Goal: Check status: Check status

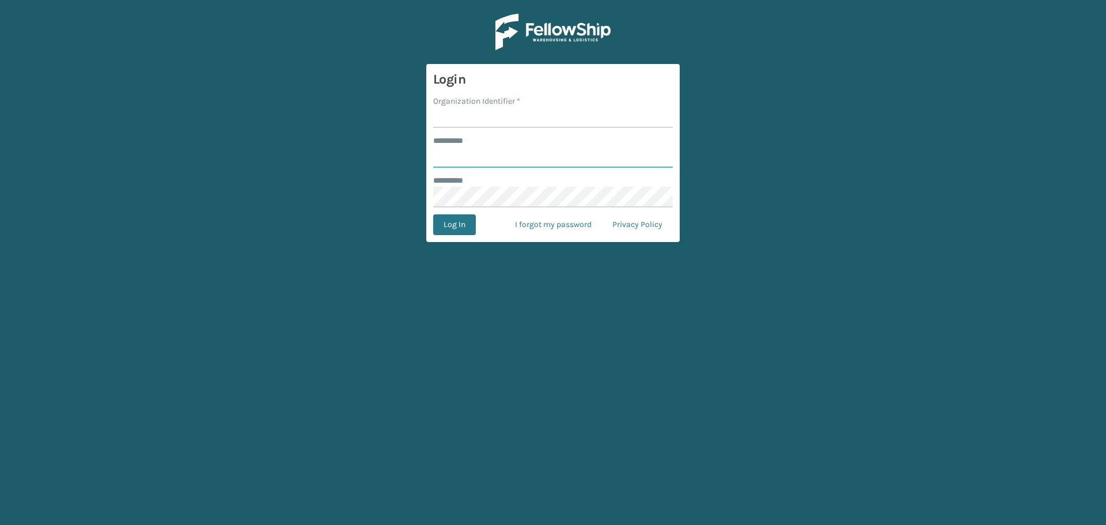
type input "*******"
click at [475, 120] on input "Organization Identifier *" at bounding box center [553, 117] width 240 height 21
type input "[GEOGRAPHIC_DATA]"
click at [455, 230] on button "Log In" at bounding box center [454, 224] width 43 height 21
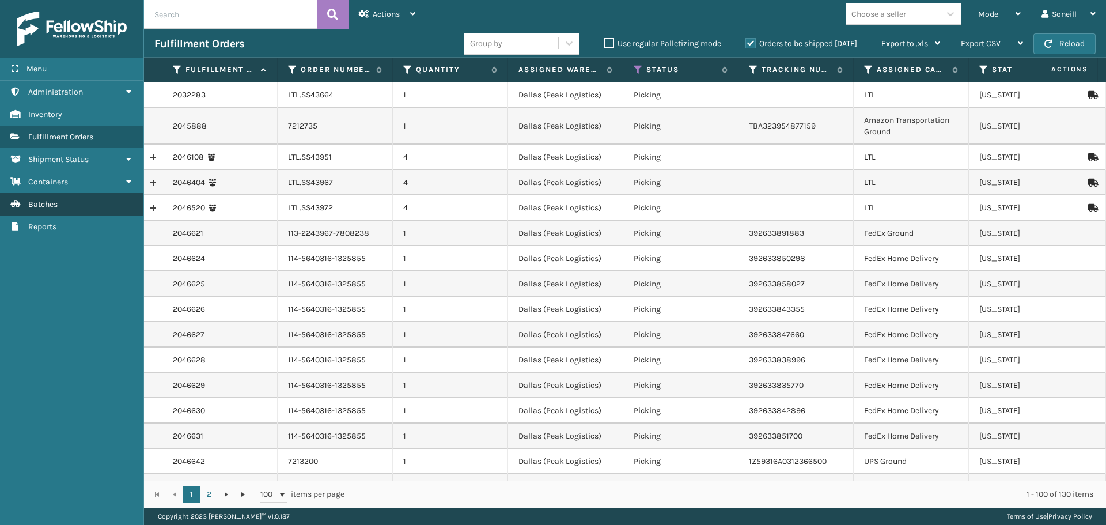
click at [86, 204] on link "Batches" at bounding box center [71, 204] width 143 height 22
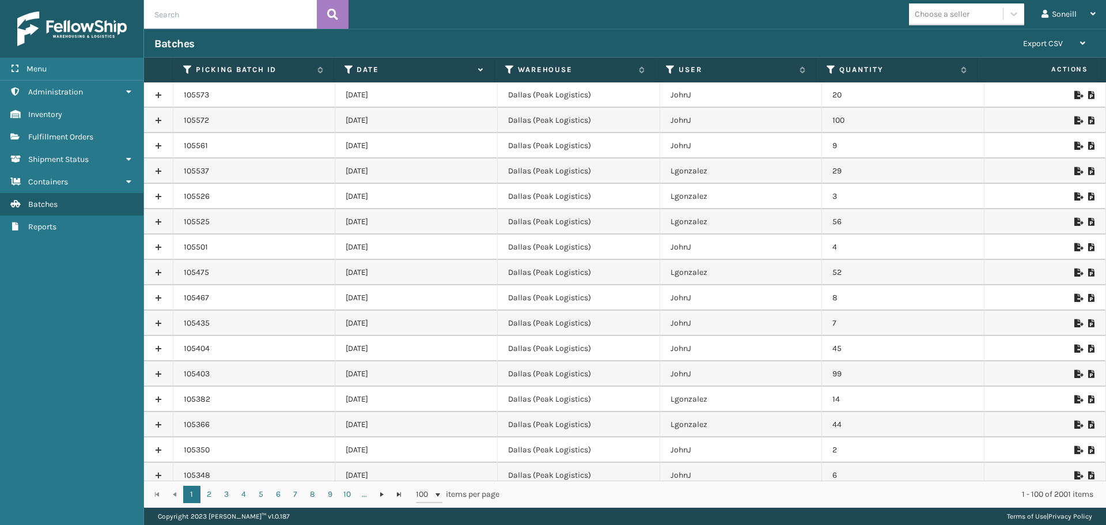
drag, startPoint x: 349, startPoint y: 96, endPoint x: 402, endPoint y: 154, distance: 78.3
click at [455, 161] on td "[DATE]" at bounding box center [416, 170] width 163 height 25
